Goal: Transaction & Acquisition: Purchase product/service

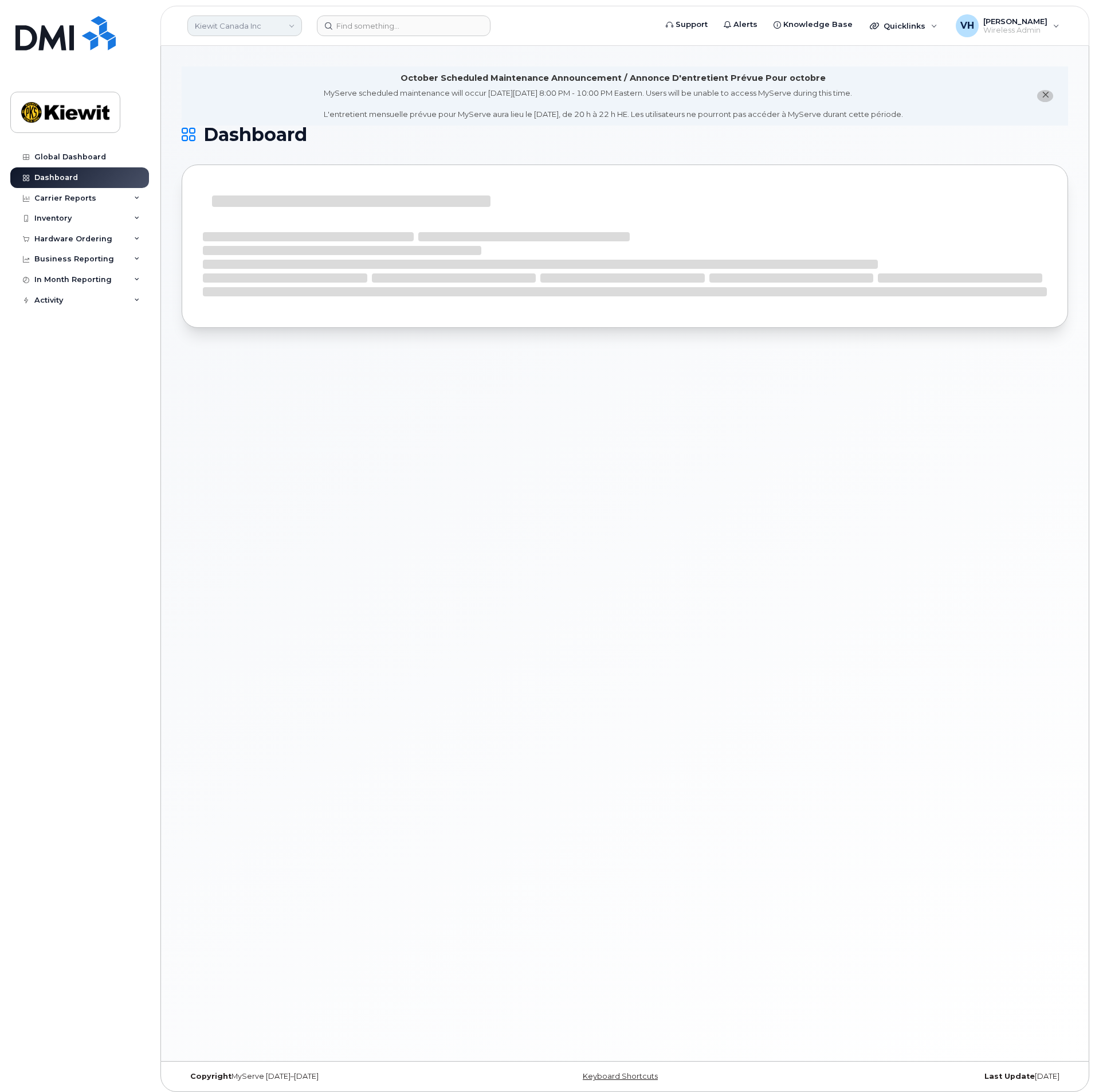
click at [278, 27] on link "Kiewit Canada Inc" at bounding box center [245, 25] width 115 height 20
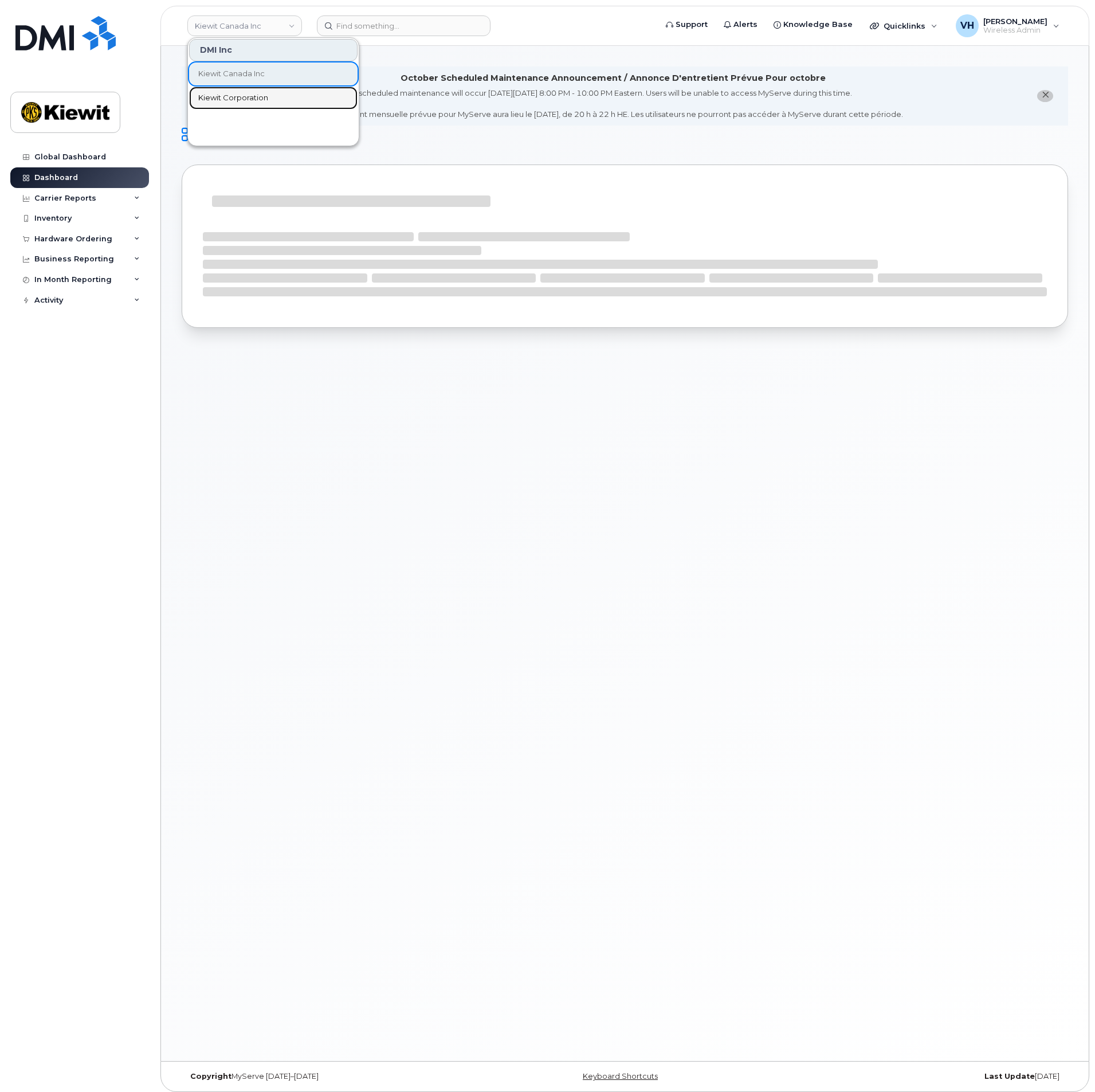
drag, startPoint x: 246, startPoint y: 100, endPoint x: 253, endPoint y: 97, distance: 7.6
click at [246, 99] on span "Kiewit Corporation" at bounding box center [233, 98] width 70 height 11
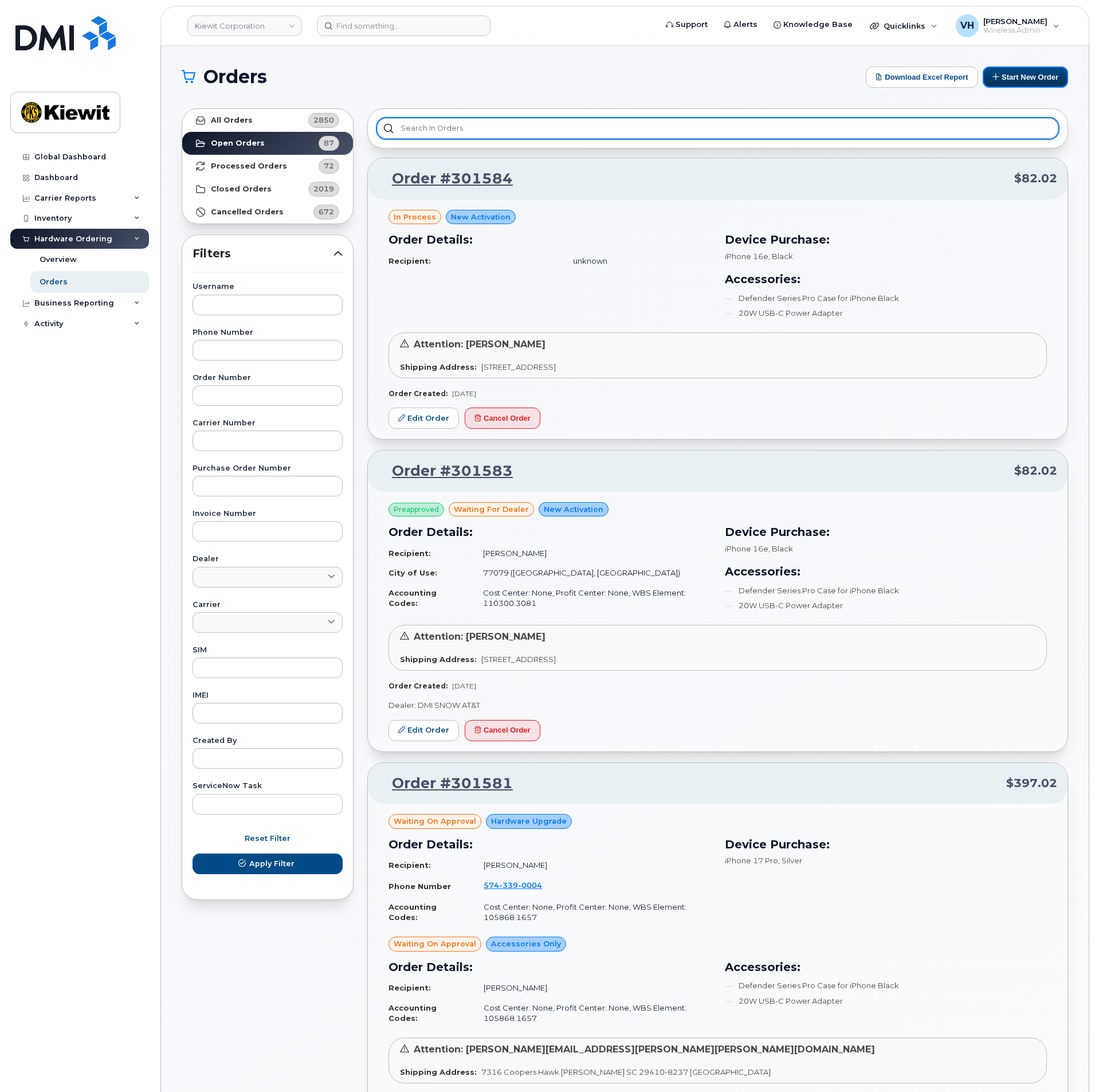
drag, startPoint x: 1016, startPoint y: 74, endPoint x: 817, endPoint y: 125, distance: 205.4
click at [1014, 75] on button "Start New Order" at bounding box center [1025, 77] width 86 height 21
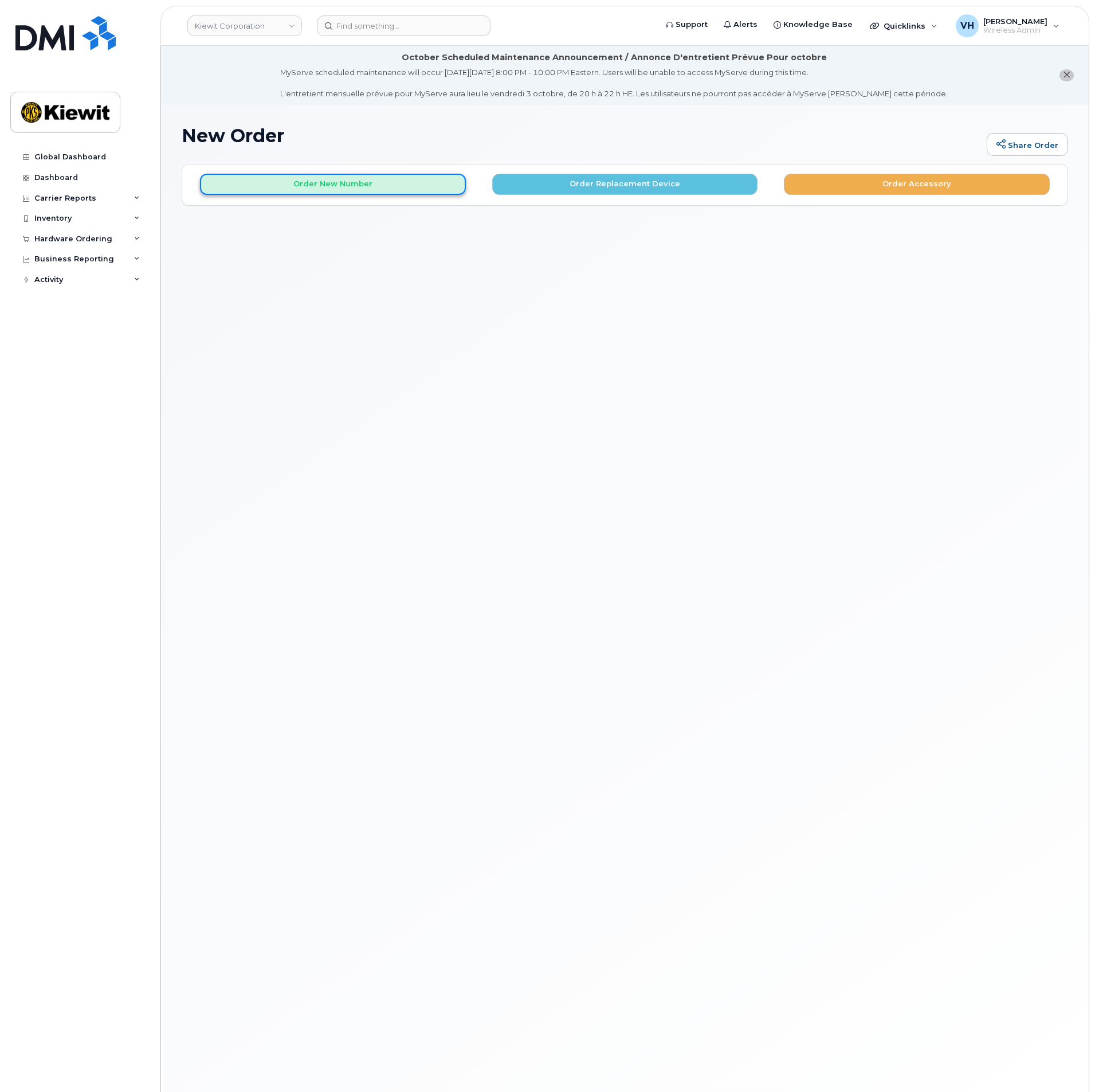
click at [416, 188] on button "Order New Number" at bounding box center [333, 185] width 266 height 21
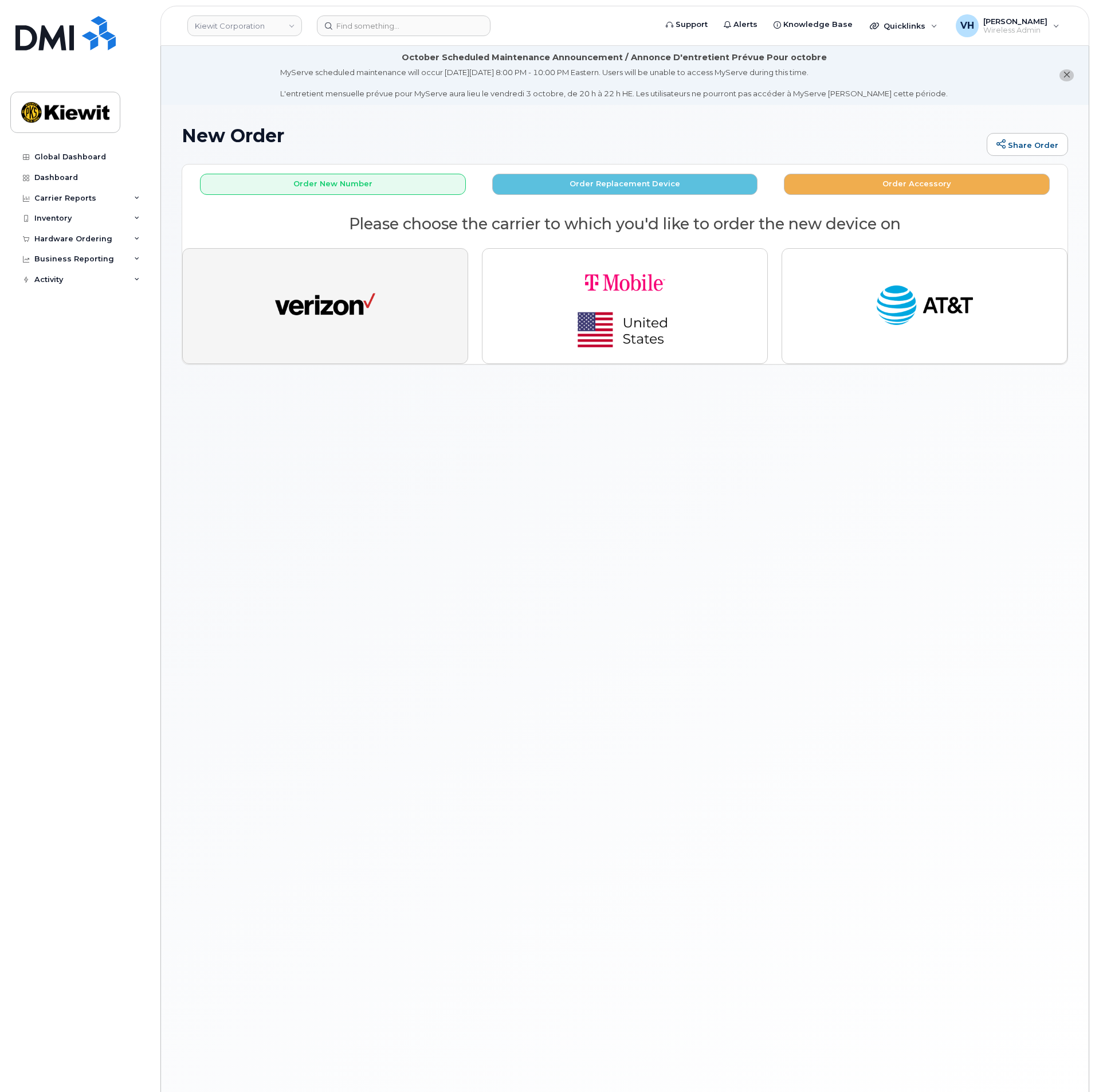
click at [365, 270] on button "button" at bounding box center [325, 306] width 286 height 116
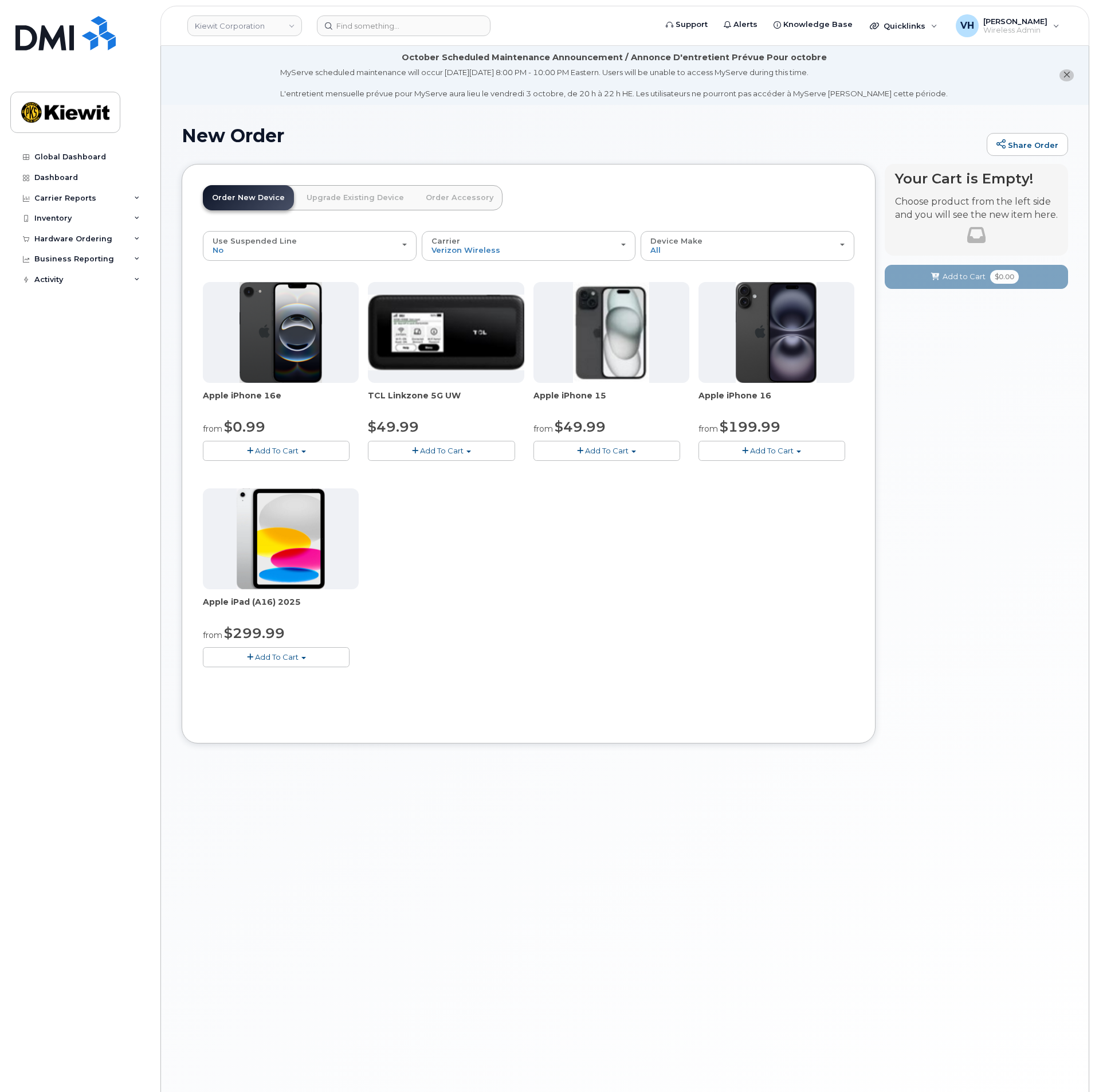
click at [593, 453] on span "Add To Cart" at bounding box center [607, 450] width 44 height 9
click at [282, 446] on span "Add To Cart" at bounding box center [277, 450] width 44 height 9
click at [580, 444] on button "Add To Cart" at bounding box center [606, 451] width 146 height 20
